Goal: Transaction & Acquisition: Purchase product/service

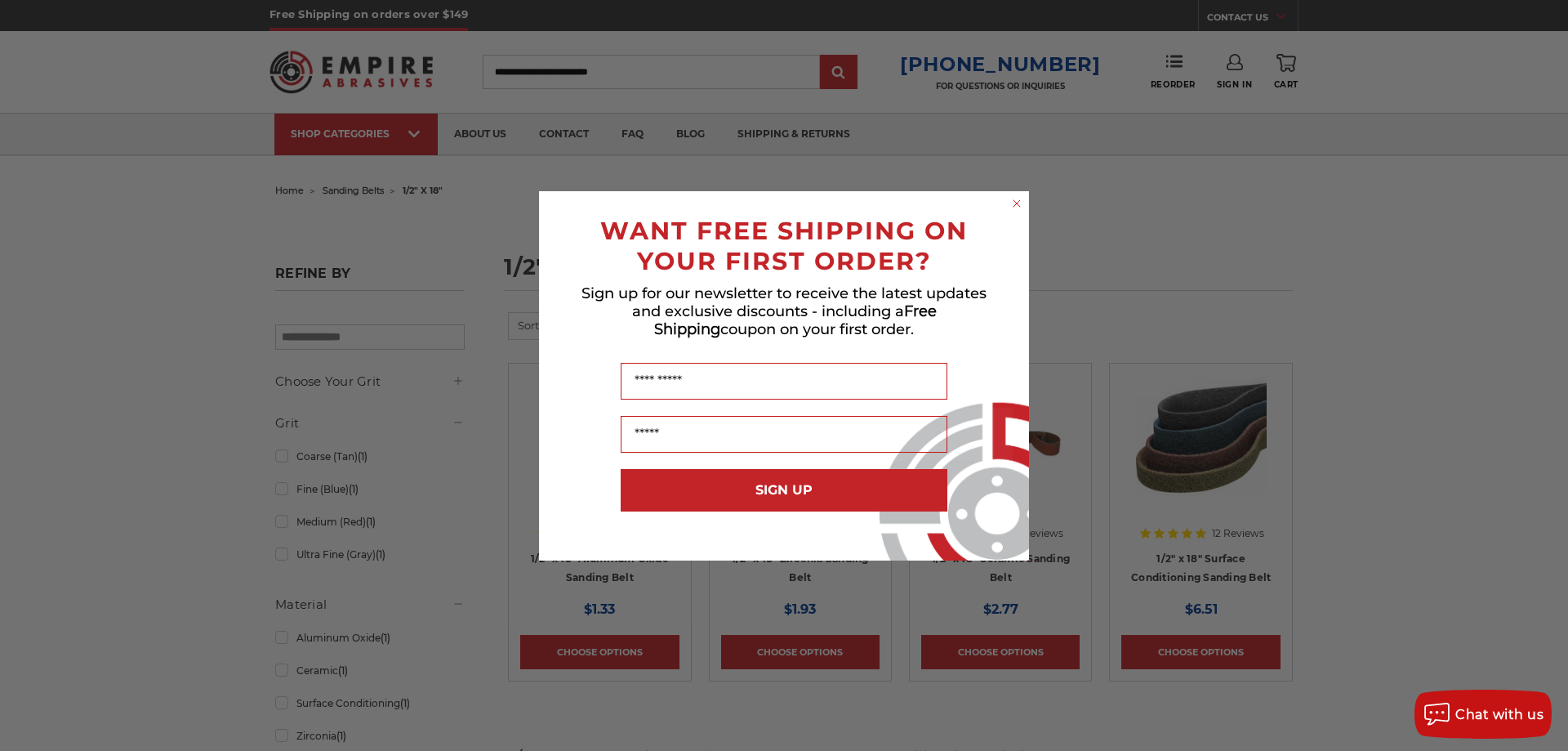
click at [1013, 203] on circle "Close dialog" at bounding box center [1017, 202] width 15 height 15
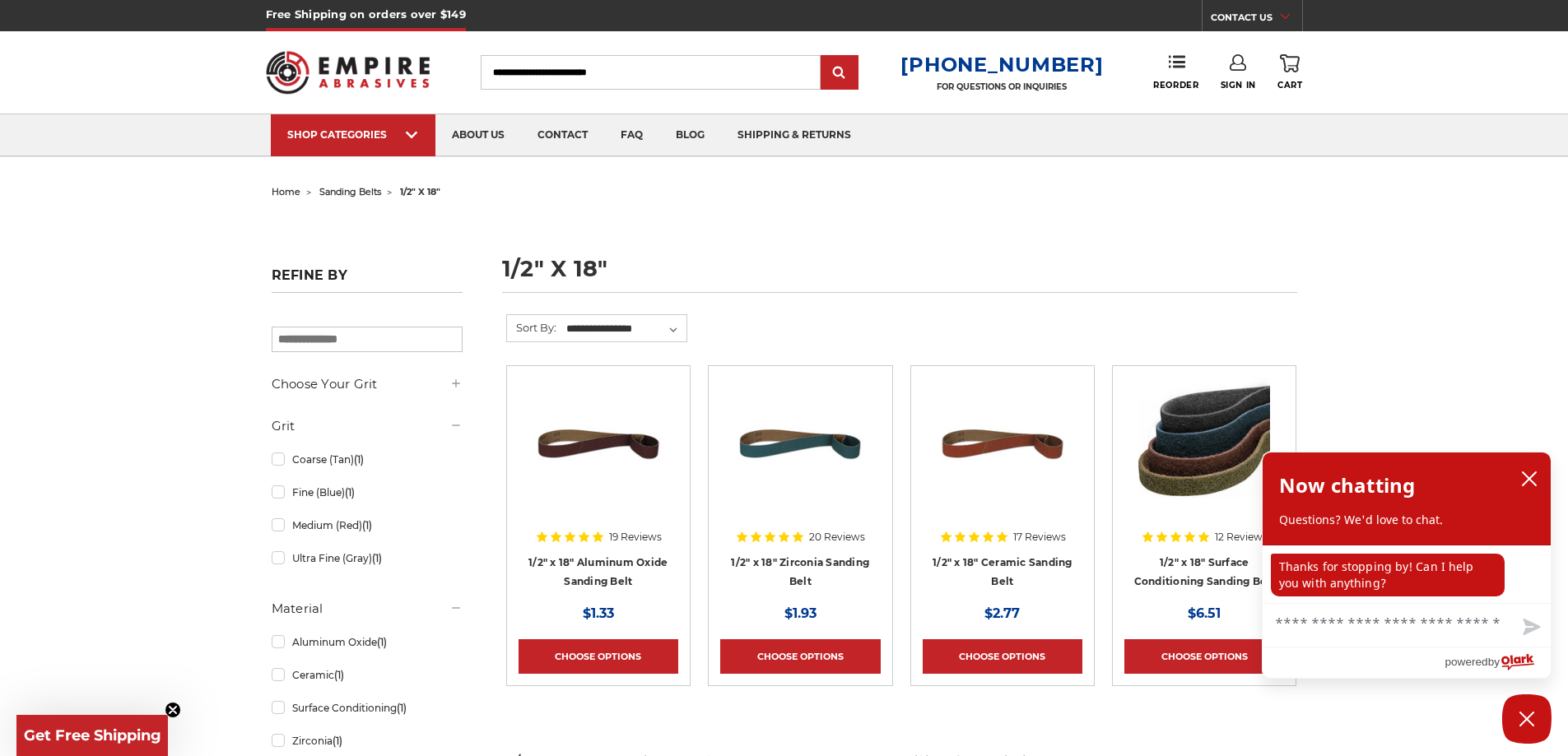
click at [345, 194] on span "sanding belts" at bounding box center [350, 191] width 62 height 12
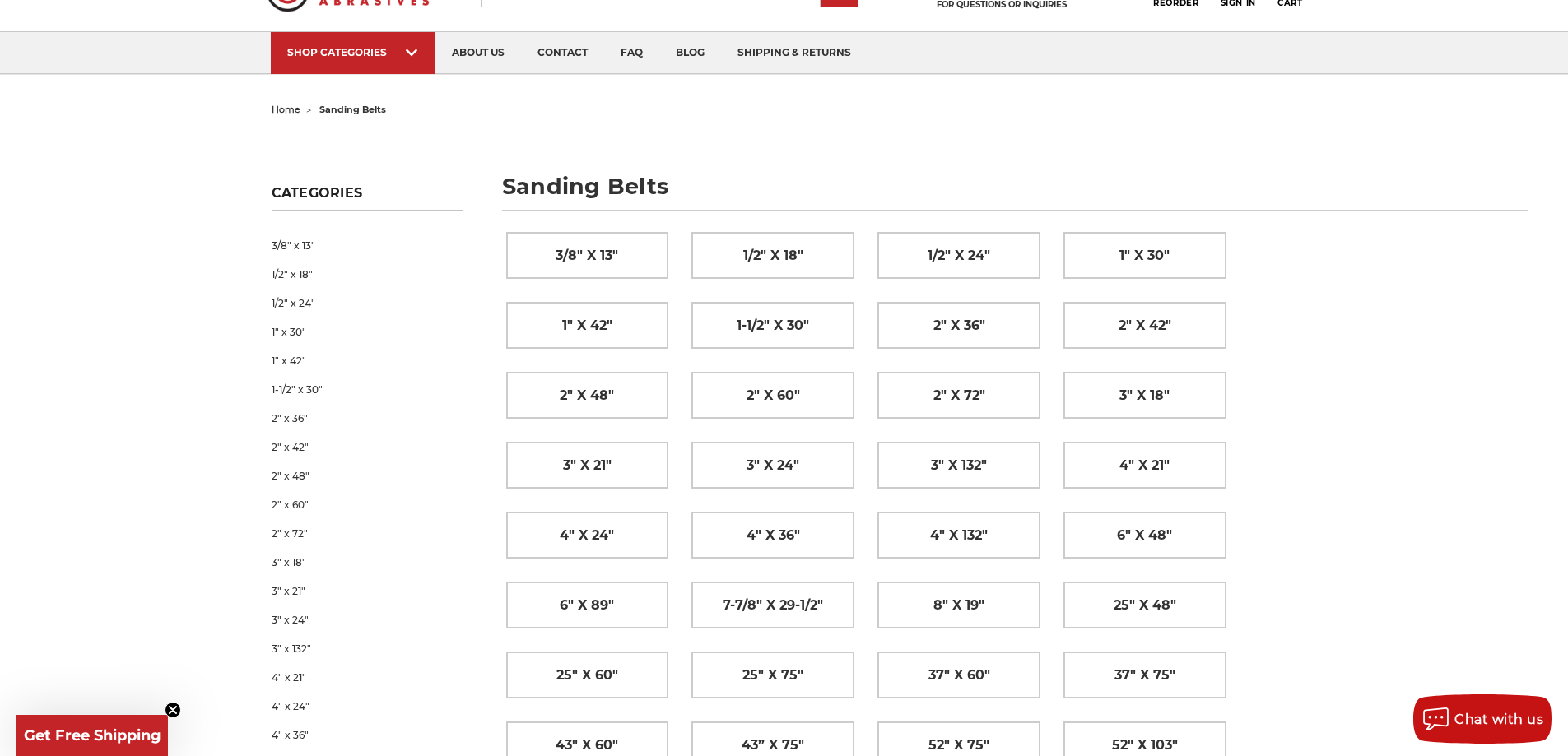
click at [291, 305] on link "1/2" x 24"" at bounding box center [367, 303] width 191 height 29
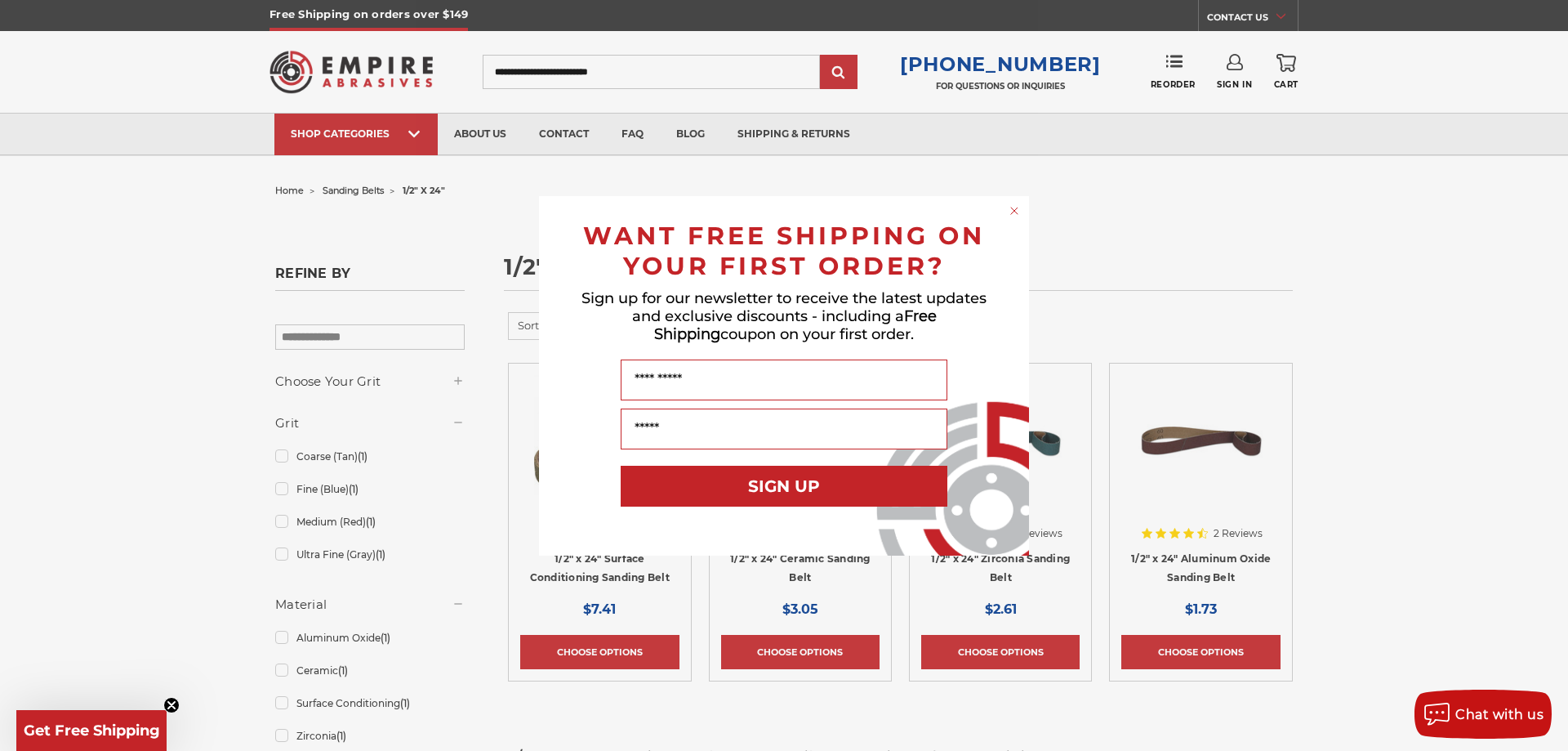
click at [1017, 215] on circle "Close dialog" at bounding box center [1014, 210] width 15 height 15
